Goal: Information Seeking & Learning: Check status

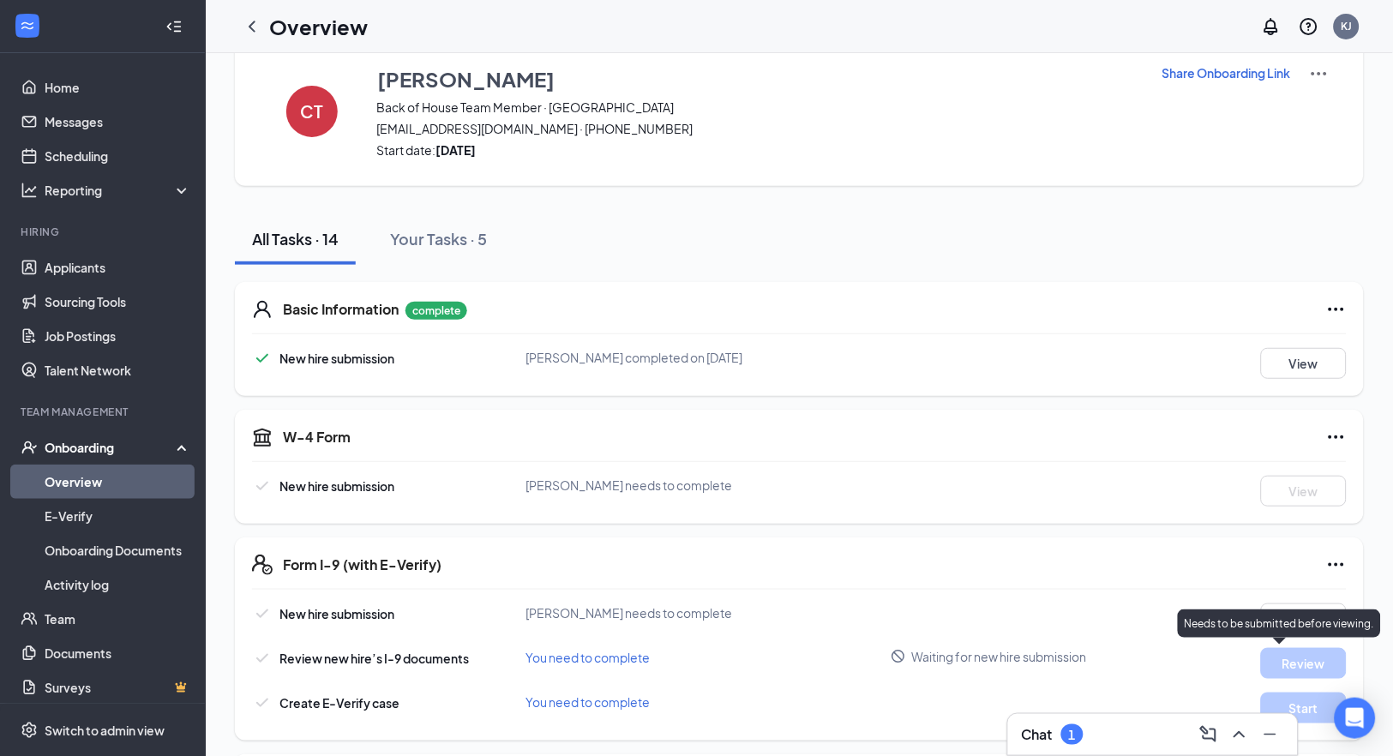
scroll to position [38, 0]
click at [1089, 743] on div "Chat 1" at bounding box center [1153, 734] width 262 height 27
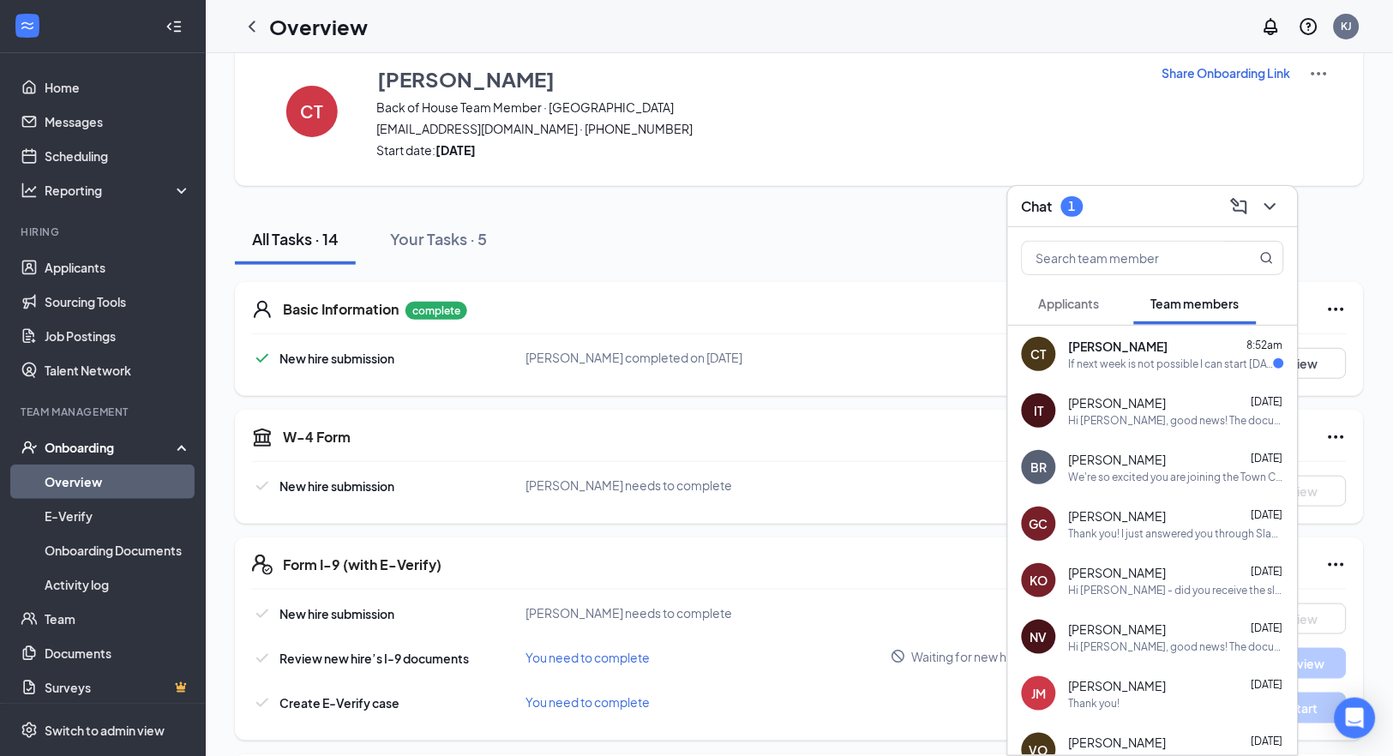
click at [1141, 366] on div "If next week is not possible I can start [DATE] but next week will be better be…" at bounding box center [1171, 364] width 205 height 15
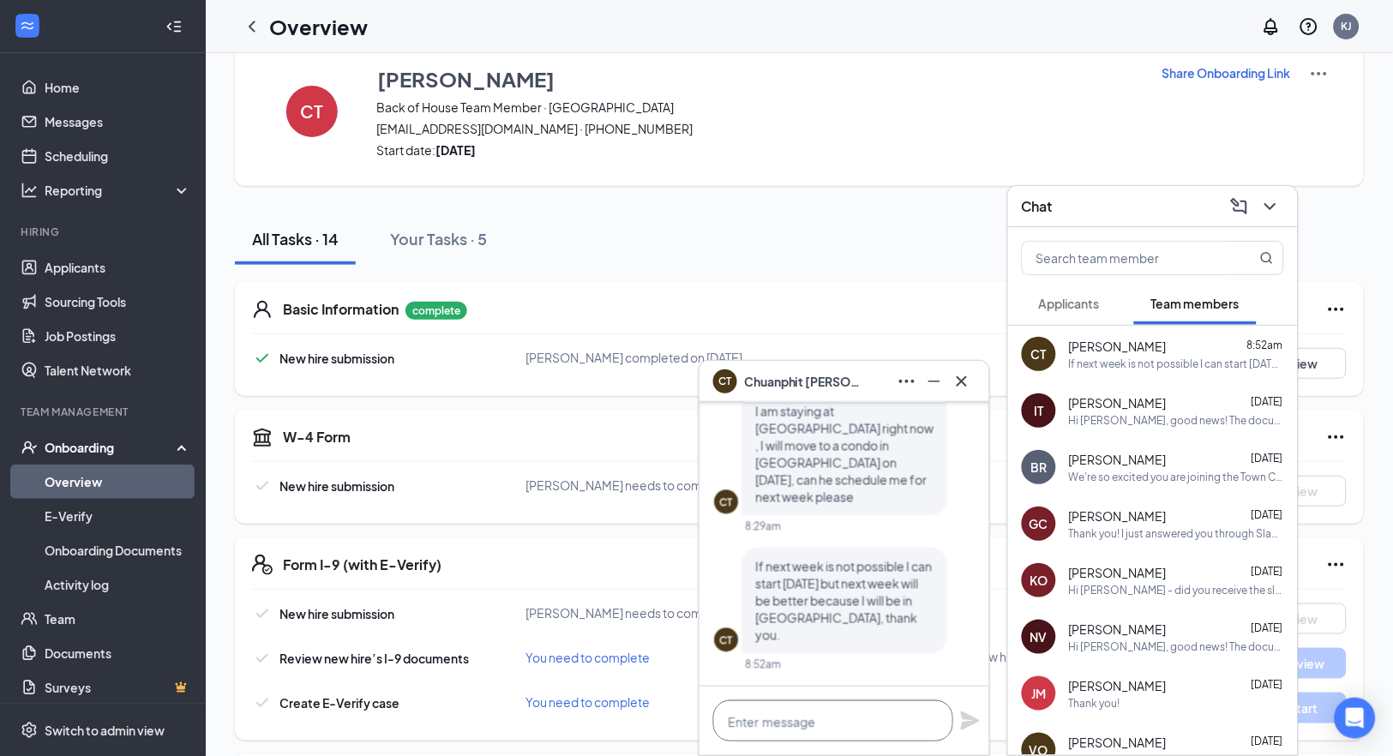
click at [887, 728] on textarea at bounding box center [833, 721] width 240 height 41
click at [82, 479] on link "Overview" at bounding box center [118, 482] width 147 height 34
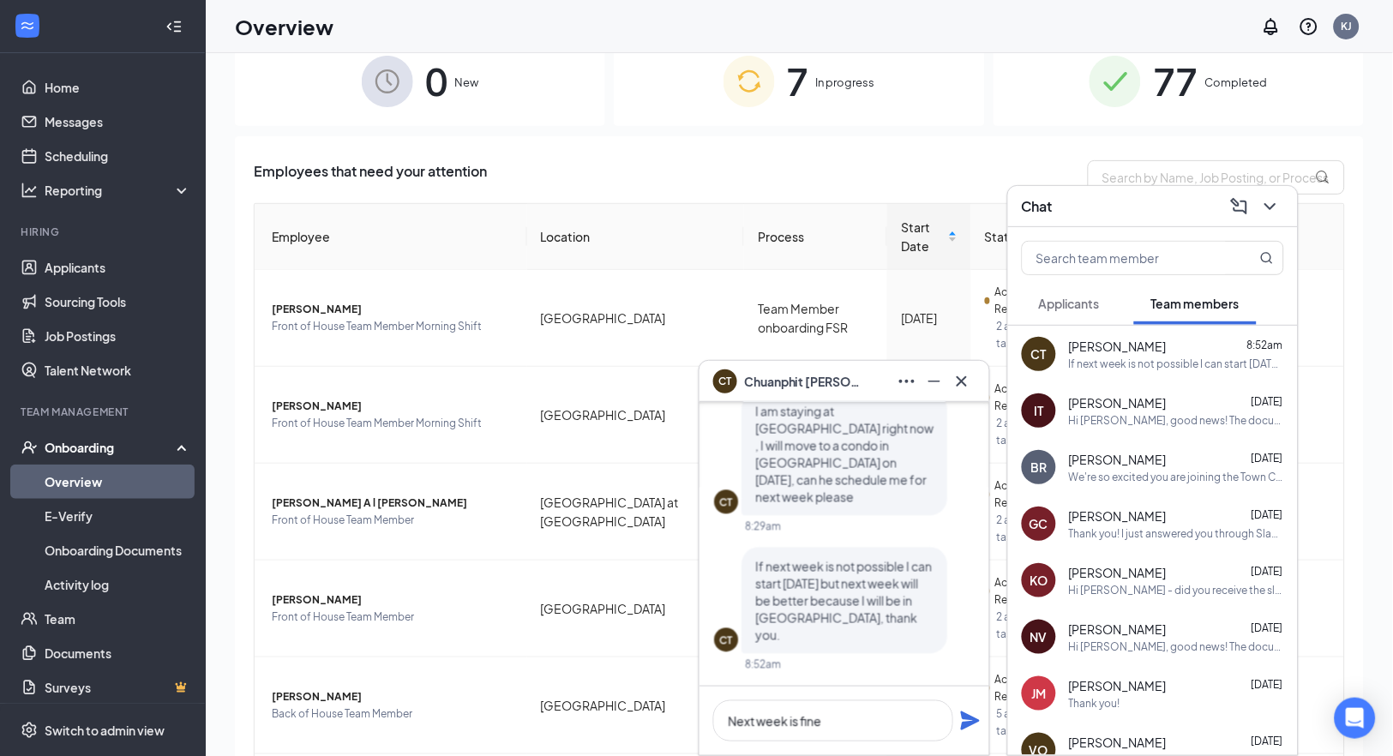
click at [88, 453] on div "Onboarding" at bounding box center [111, 447] width 132 height 17
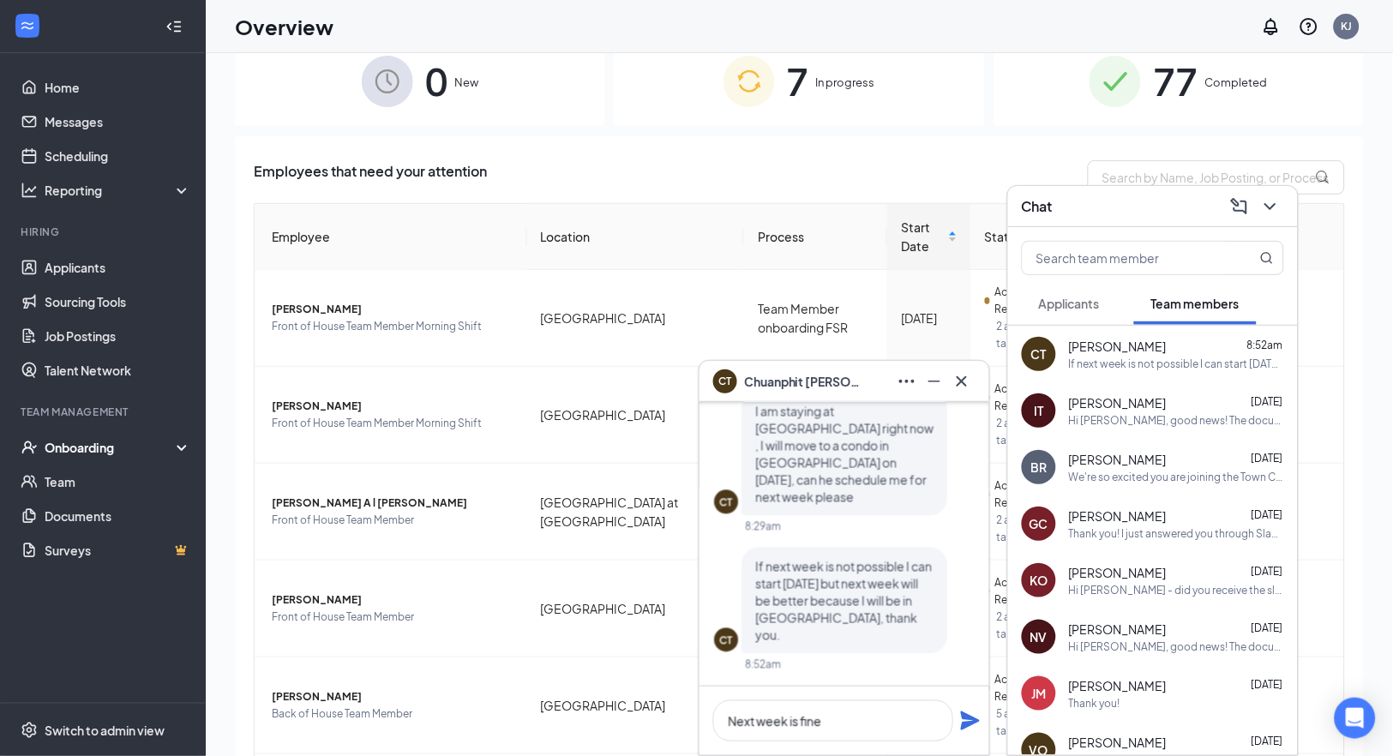
click at [75, 452] on div "Onboarding" at bounding box center [111, 447] width 132 height 17
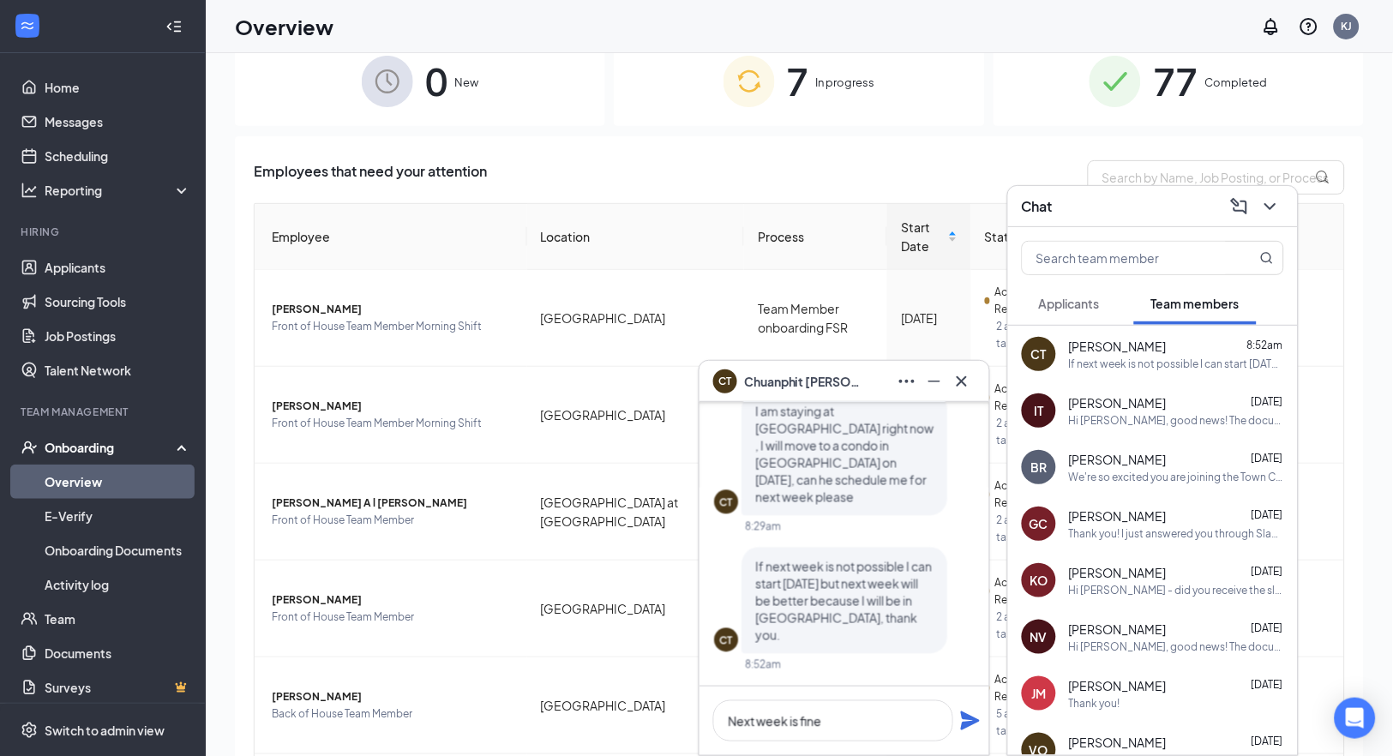
click at [79, 481] on link "Overview" at bounding box center [118, 482] width 147 height 34
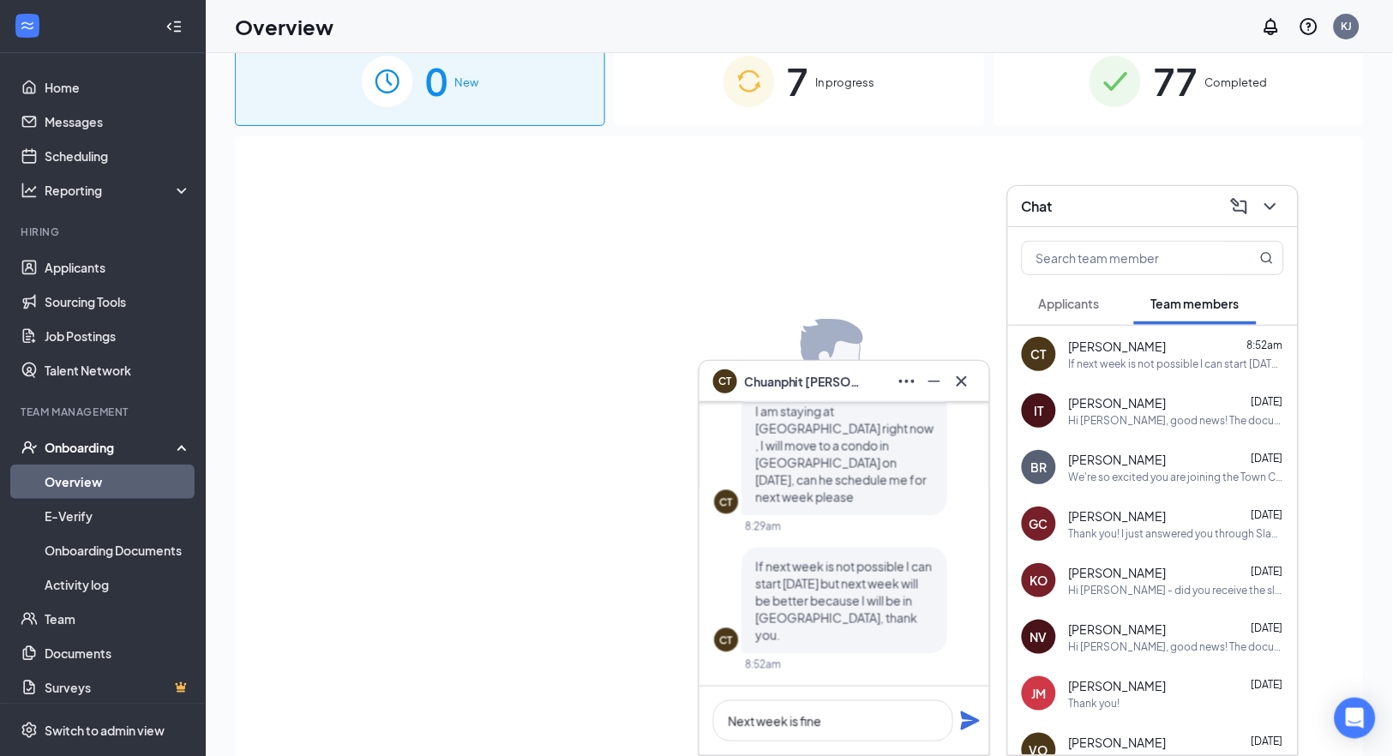
click at [822, 92] on div "7 In progress" at bounding box center [799, 81] width 370 height 90
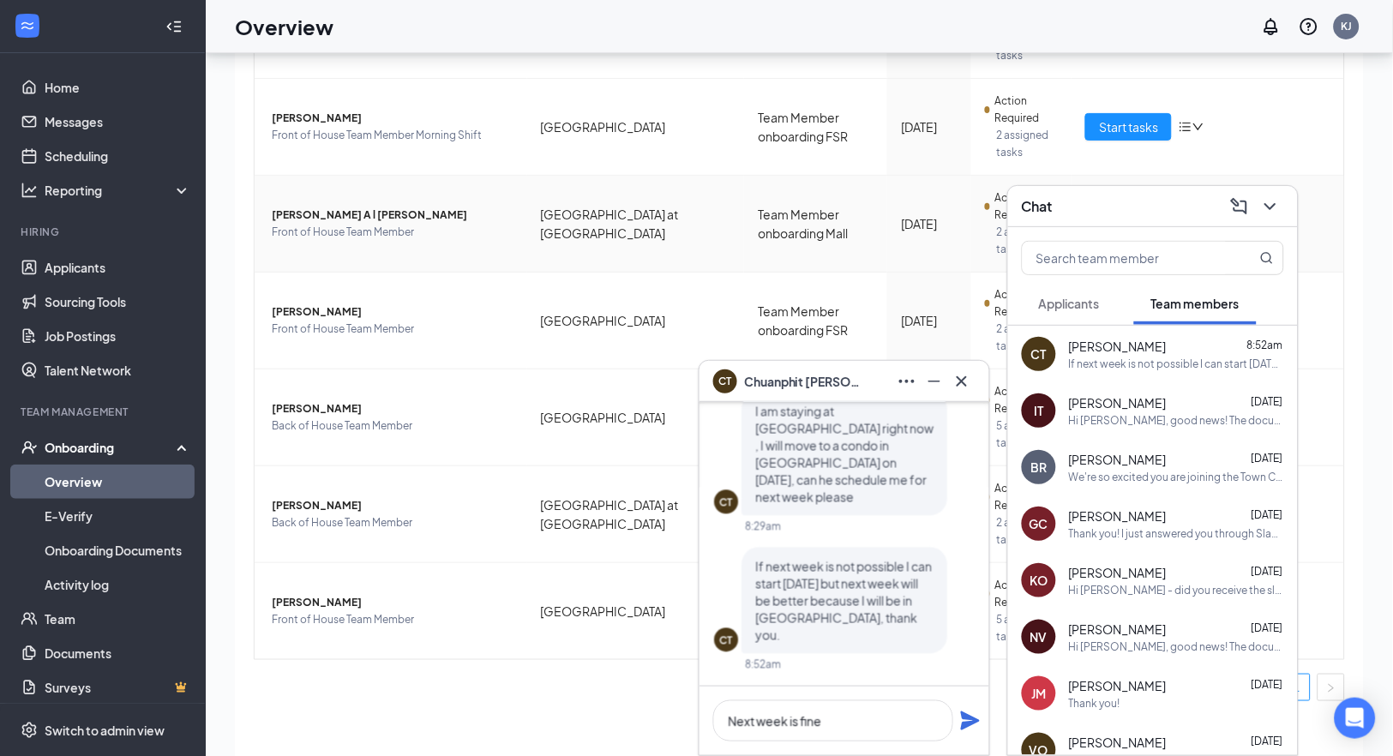
scroll to position [76, 0]
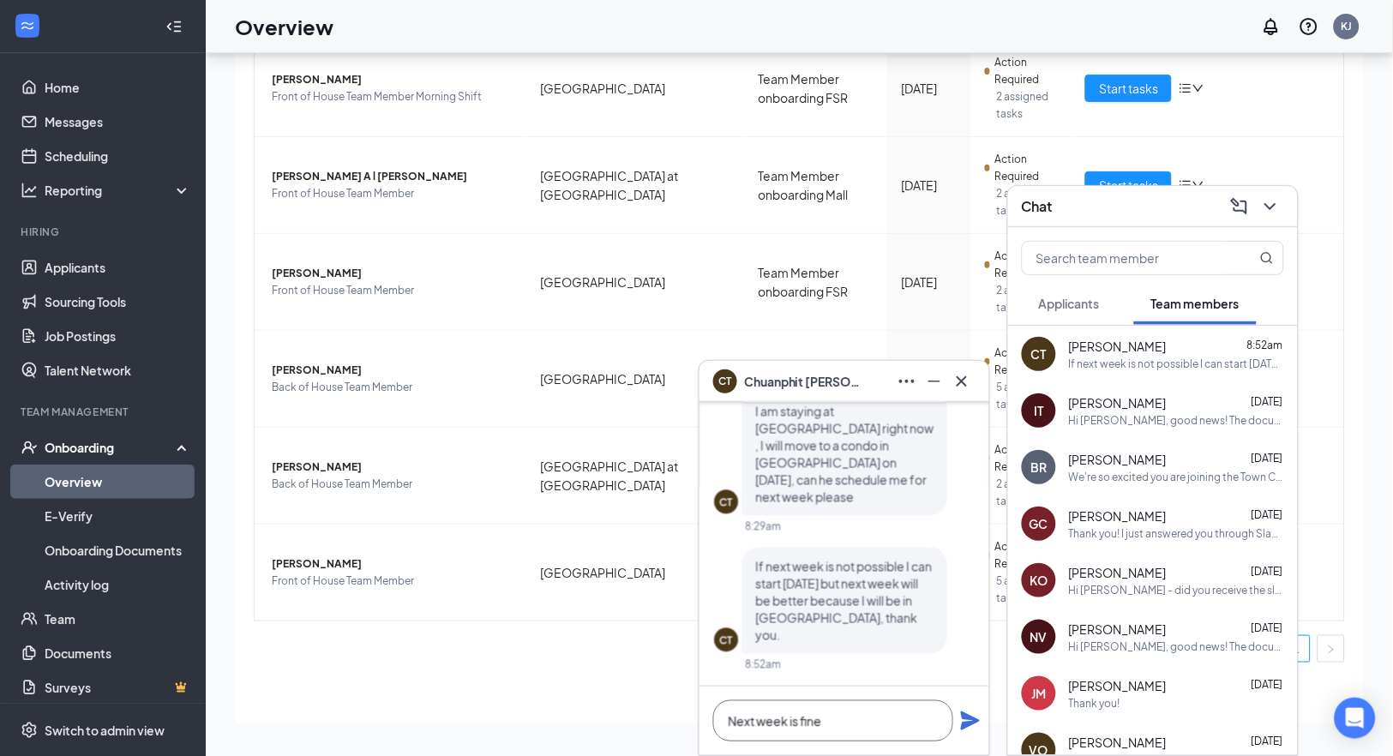
drag, startPoint x: 841, startPoint y: 728, endPoint x: 861, endPoint y: 725, distance: 20.0
click at [841, 727] on textarea "Next week is fine" at bounding box center [833, 721] width 240 height 41
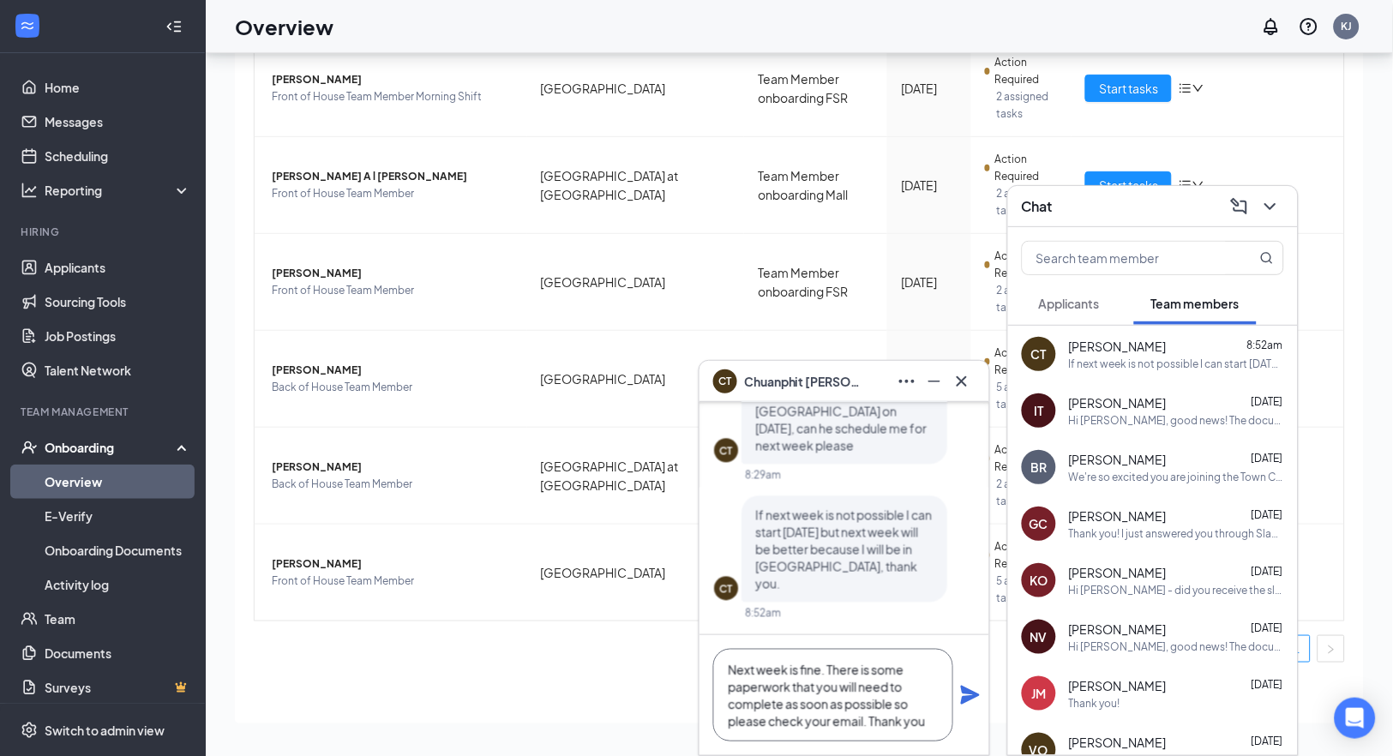
type textarea "Next week is fine. There is some paperwork that you will need to complete as so…"
click at [967, 692] on icon "Plane" at bounding box center [970, 695] width 19 height 19
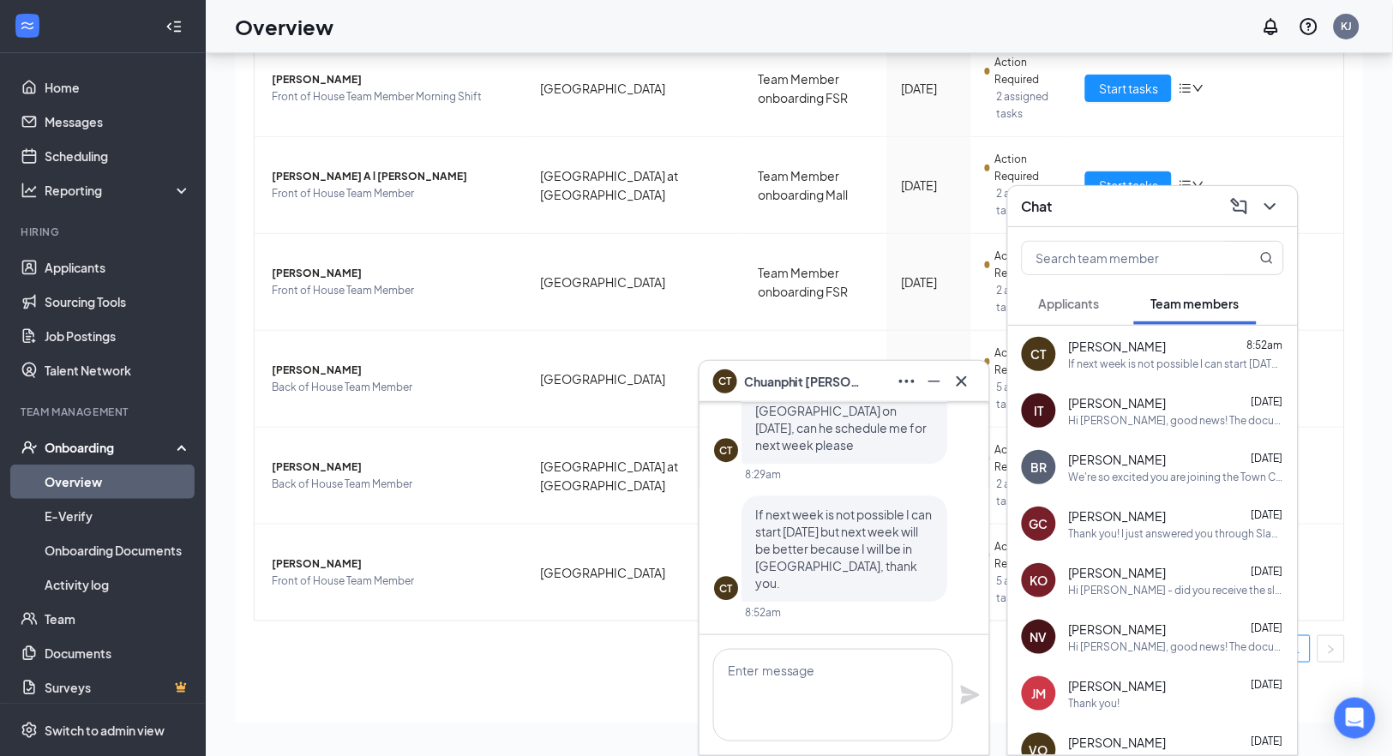
scroll to position [0, 0]
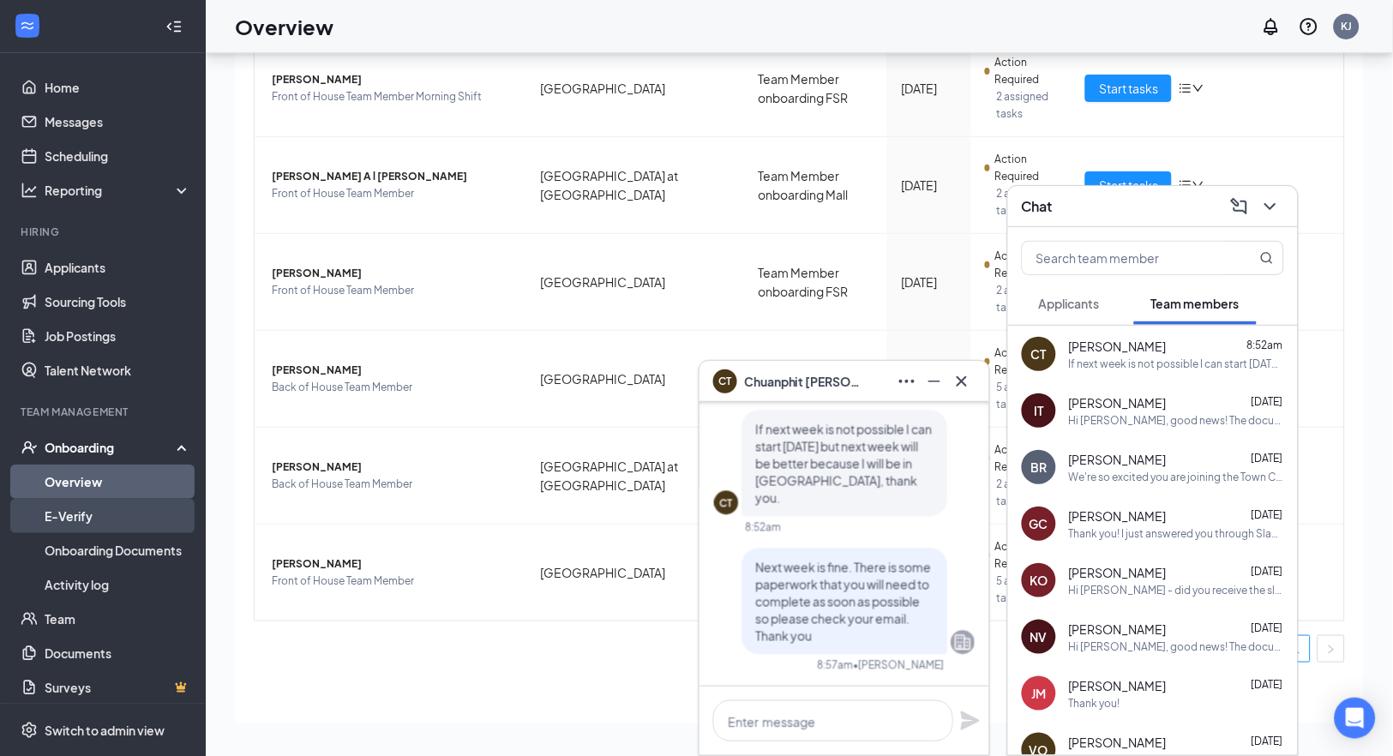
click at [78, 515] on link "E-Verify" at bounding box center [118, 516] width 147 height 34
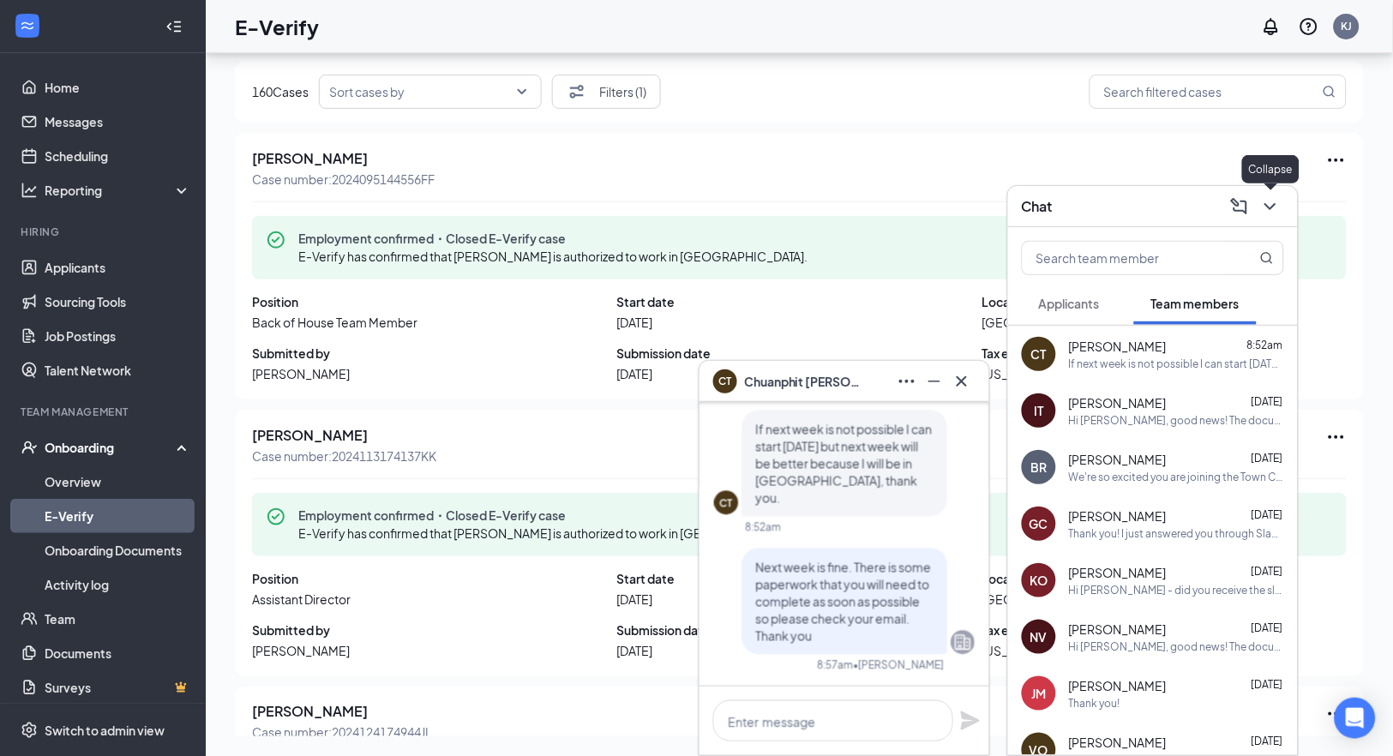
click at [1278, 203] on icon "ChevronDown" at bounding box center [1271, 206] width 21 height 21
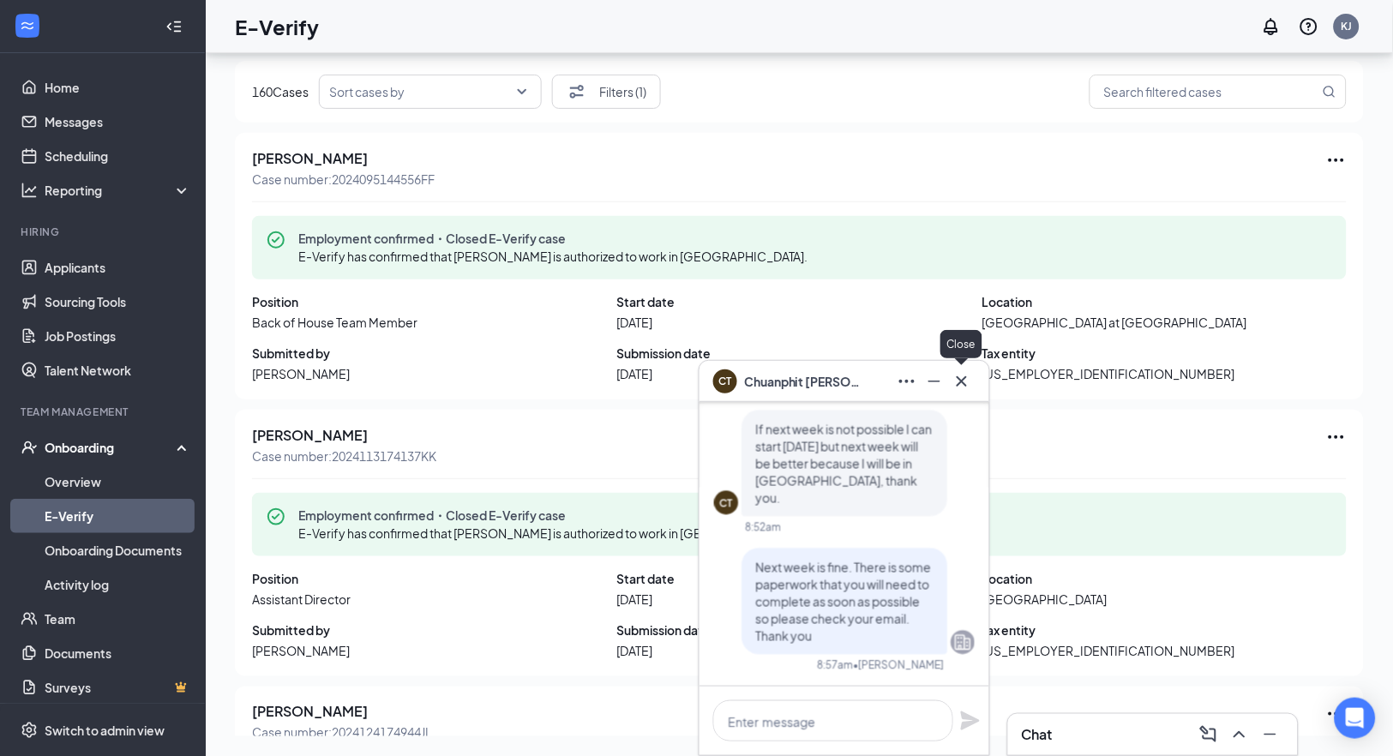
click at [963, 384] on icon "Cross" at bounding box center [962, 381] width 21 height 21
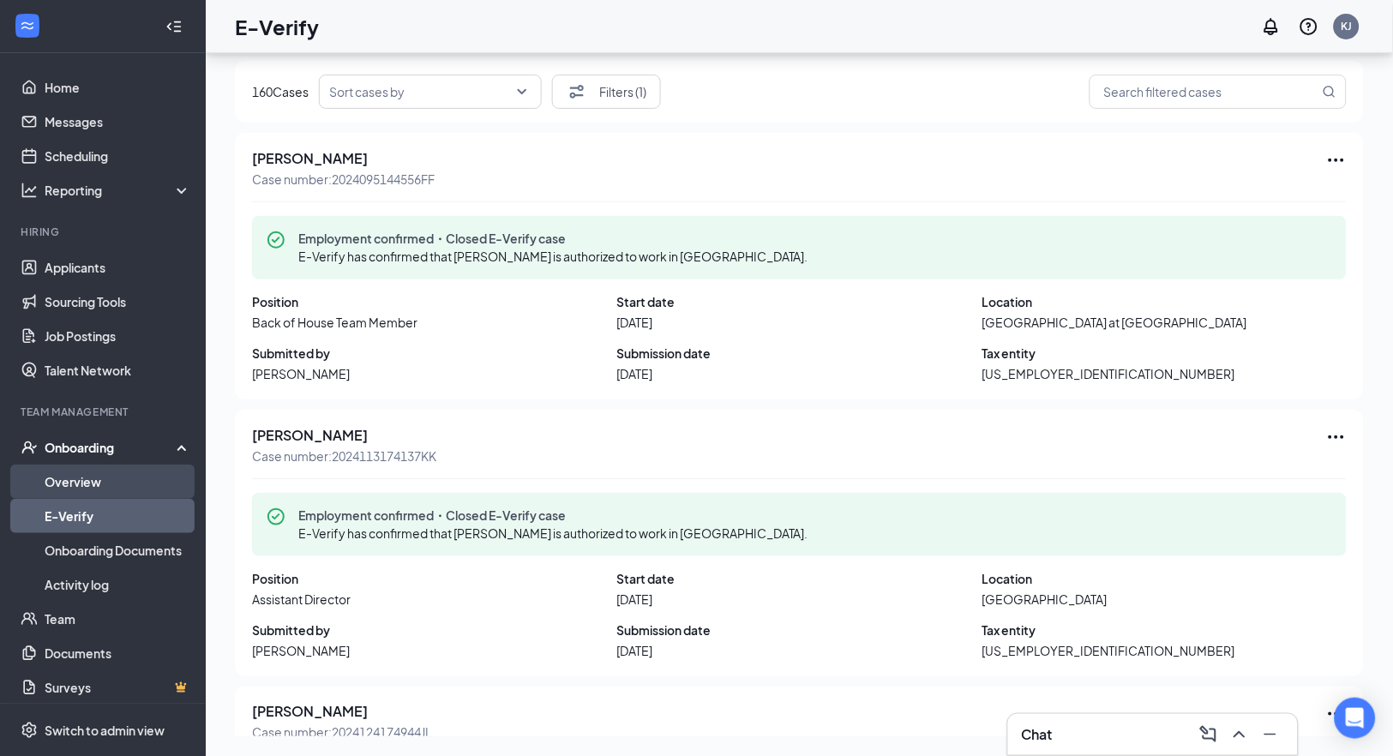
click at [87, 478] on link "Overview" at bounding box center [118, 482] width 147 height 34
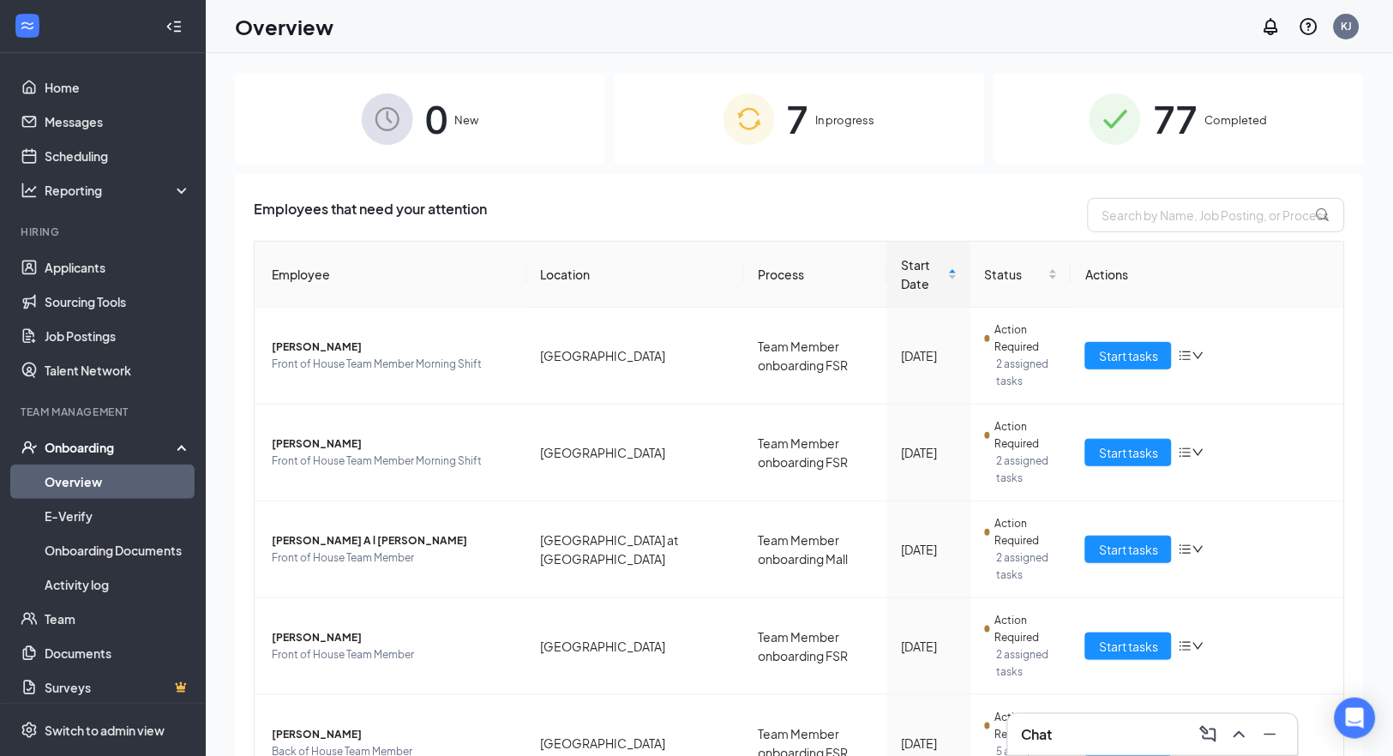
click at [1187, 116] on div "77 Completed" at bounding box center [1179, 119] width 370 height 90
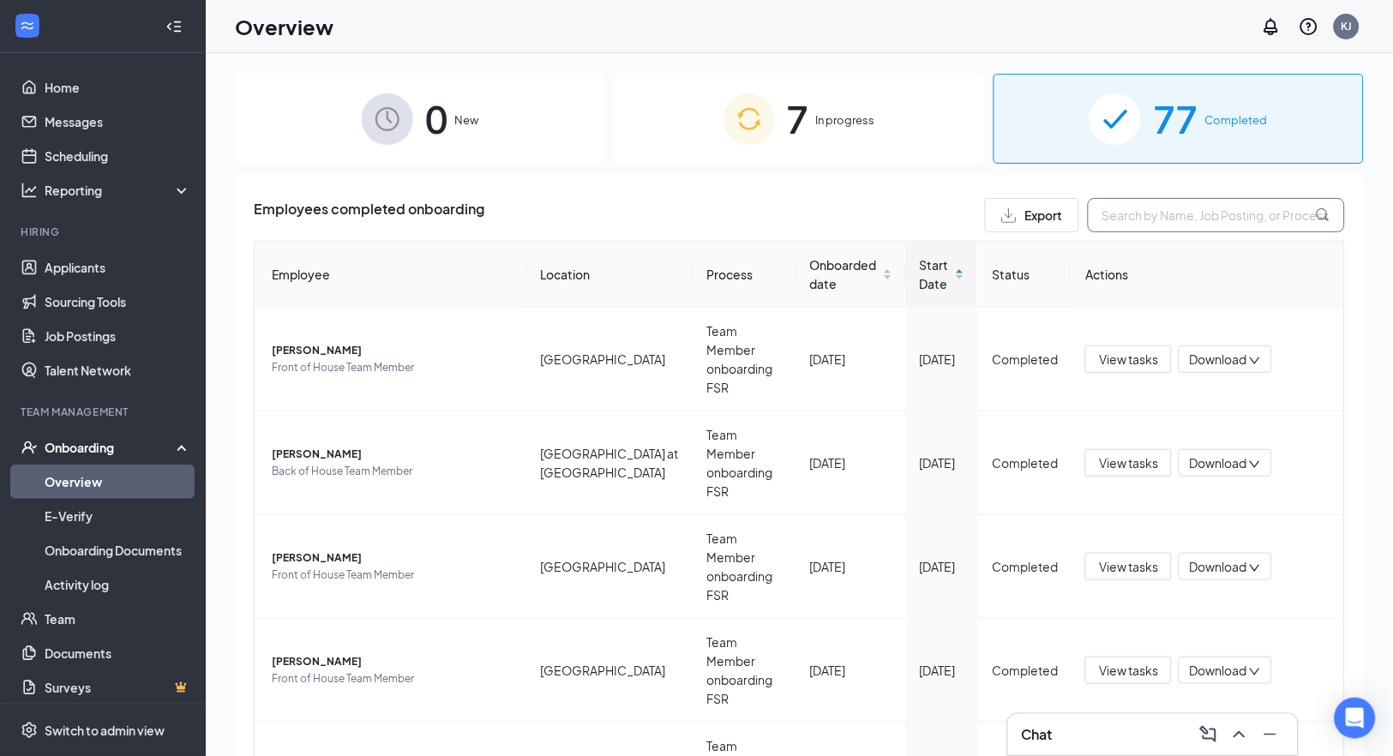
click at [1148, 216] on input "text" at bounding box center [1216, 215] width 257 height 34
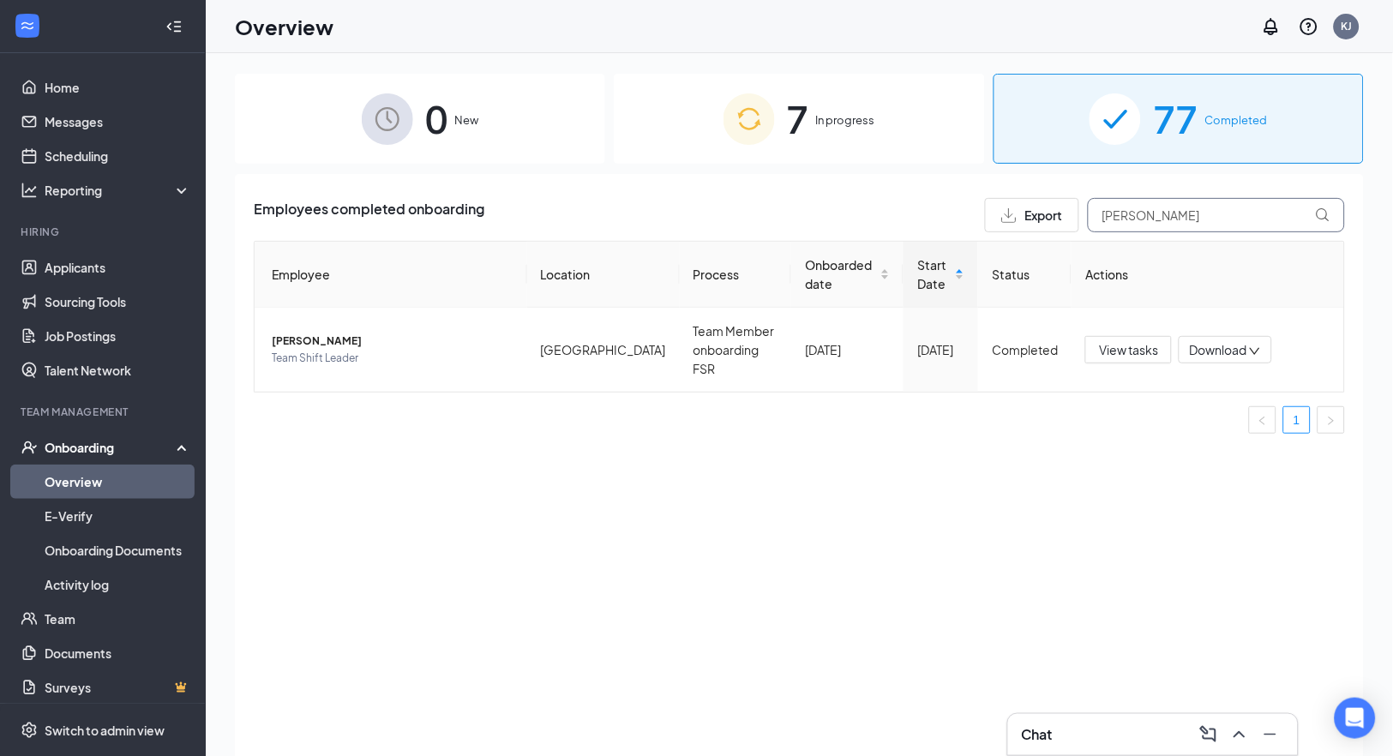
type input "[PERSON_NAME]"
drag, startPoint x: 1339, startPoint y: 157, endPoint x: 300, endPoint y: 330, distance: 1053.7
click at [300, 333] on span "[PERSON_NAME]" at bounding box center [393, 341] width 242 height 17
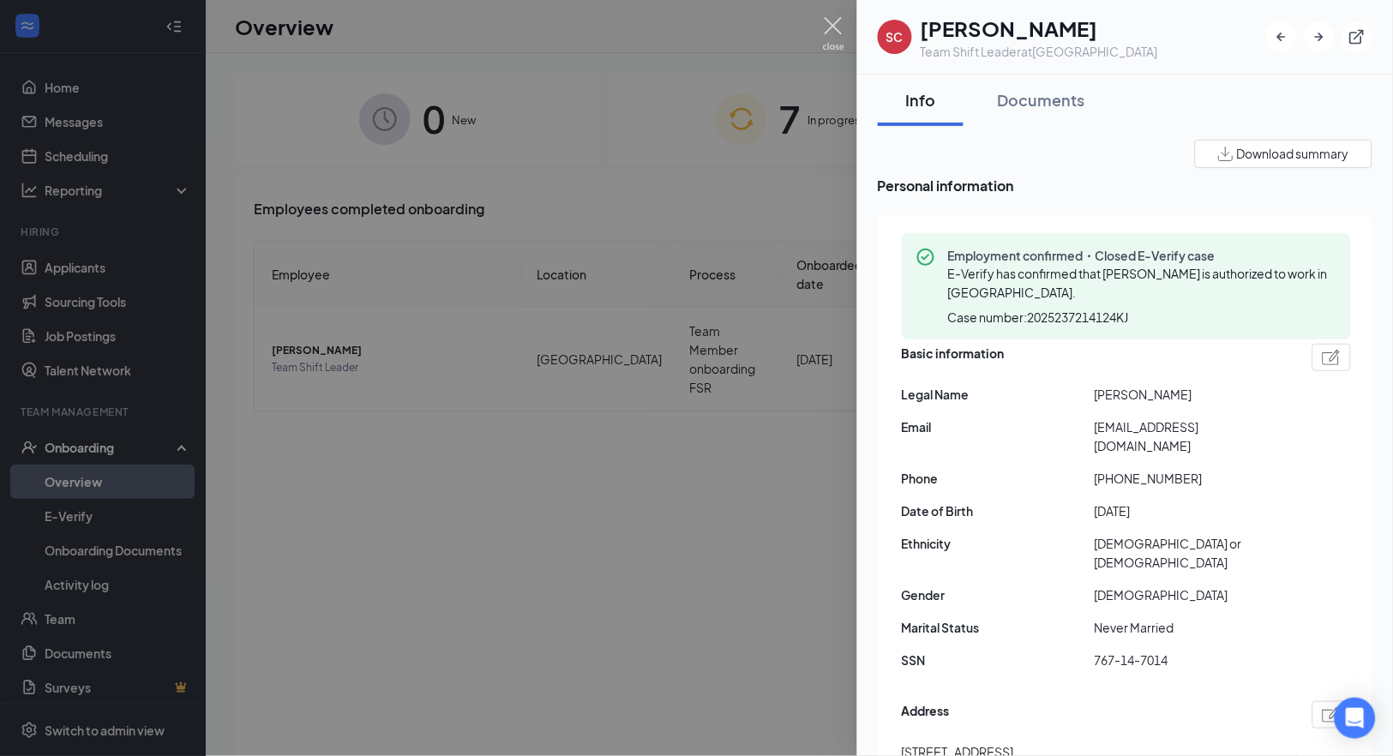
click at [829, 26] on img at bounding box center [833, 33] width 21 height 33
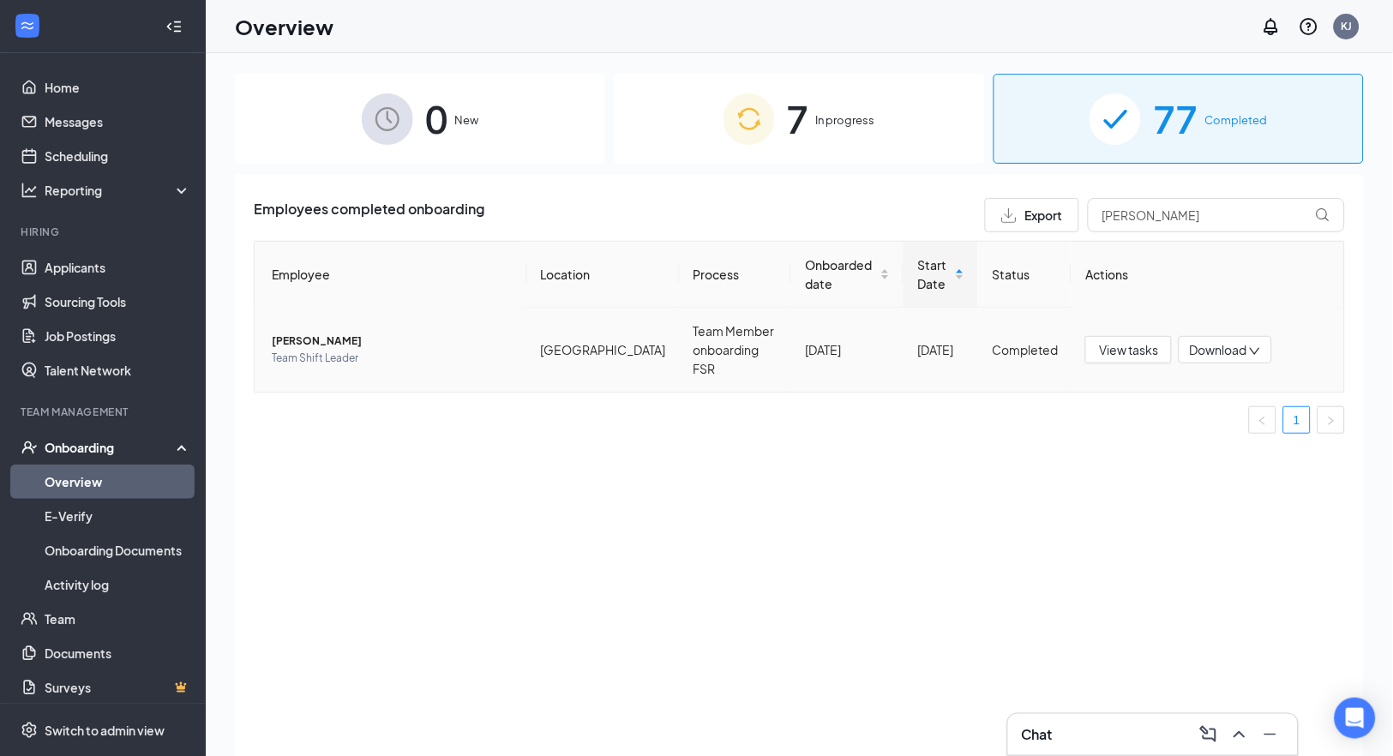
click at [316, 333] on span "[PERSON_NAME]" at bounding box center [393, 341] width 242 height 17
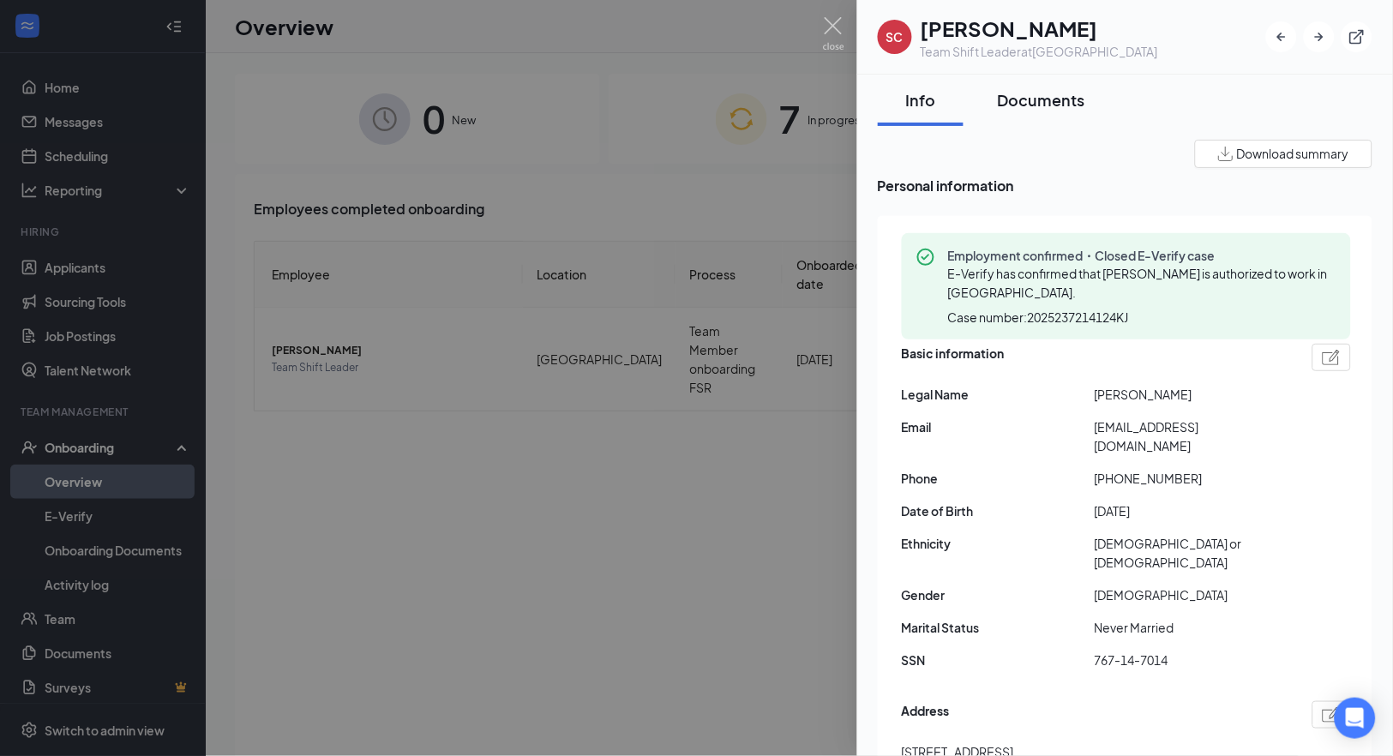
click at [1047, 104] on div "Documents" at bounding box center [1041, 99] width 87 height 21
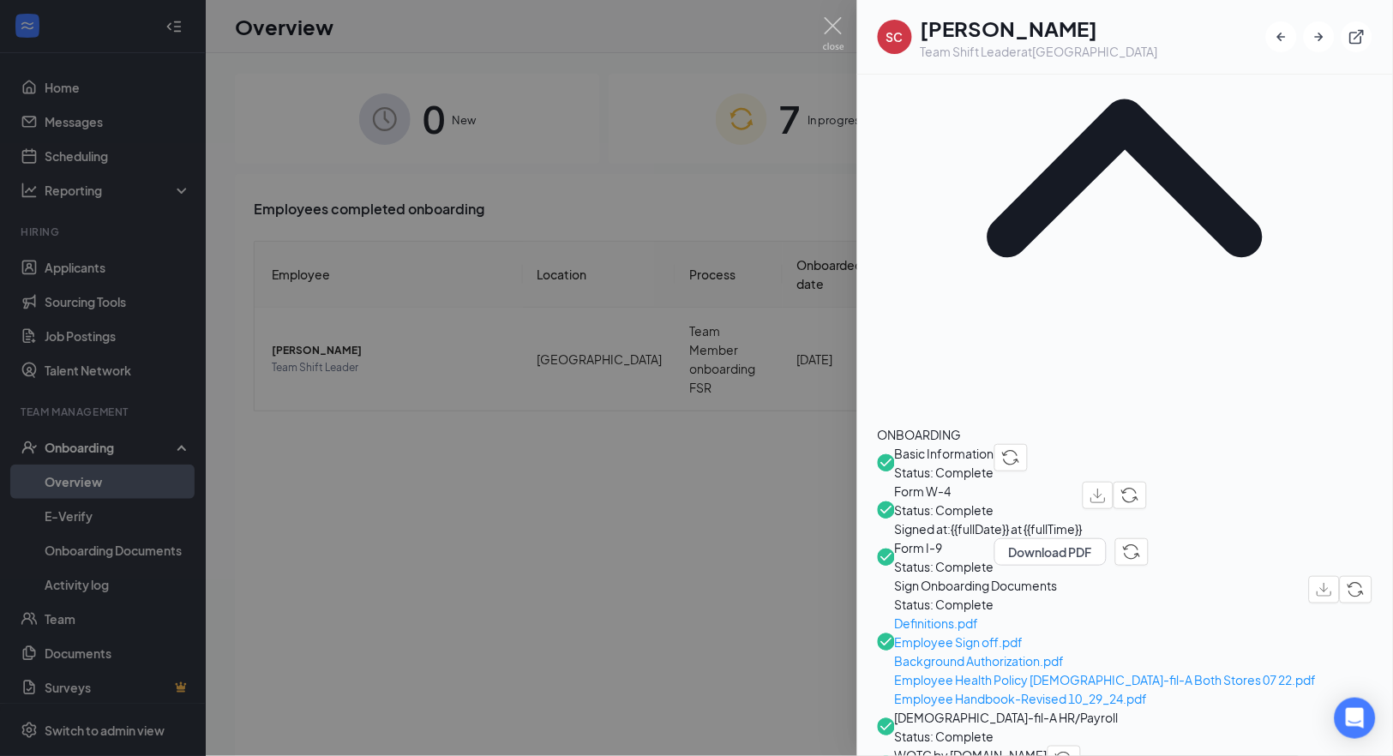
scroll to position [358, 0]
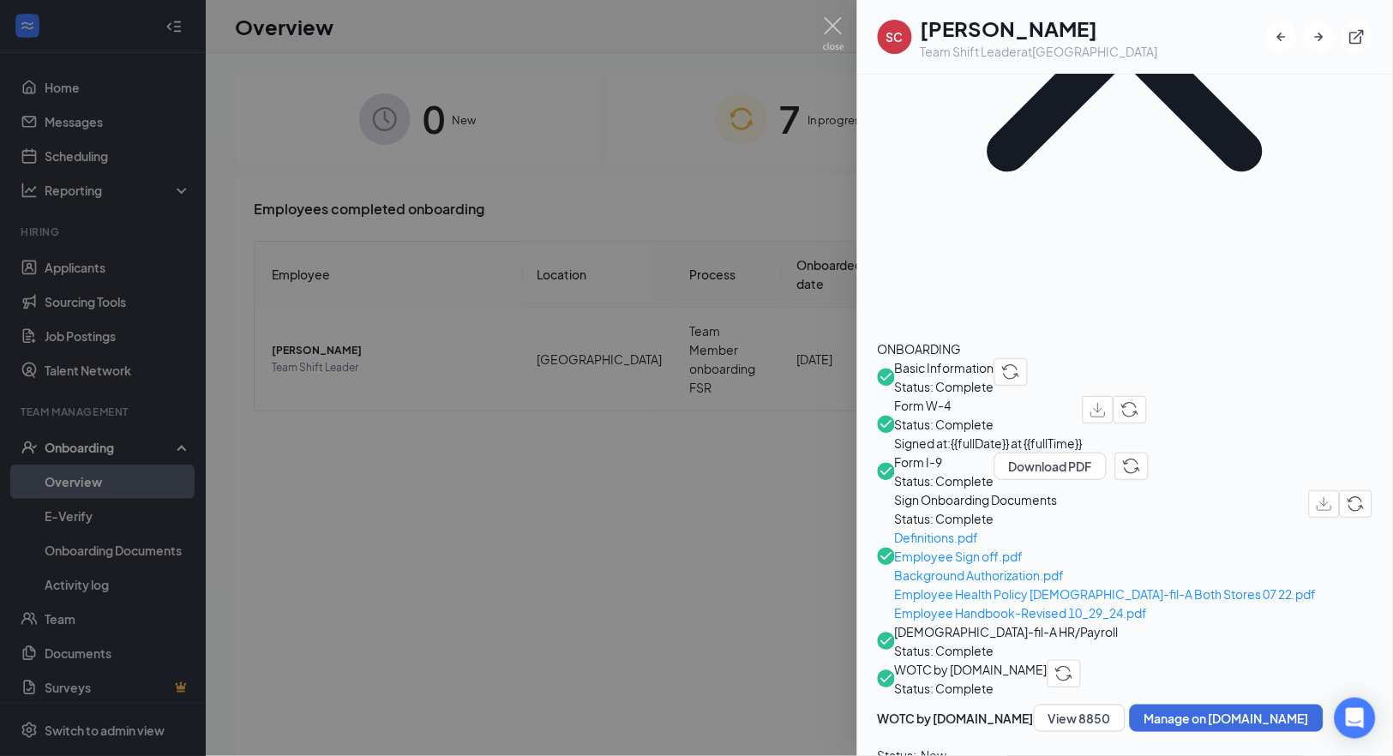
click at [391, 492] on div at bounding box center [696, 378] width 1393 height 756
